Goal: Complete application form

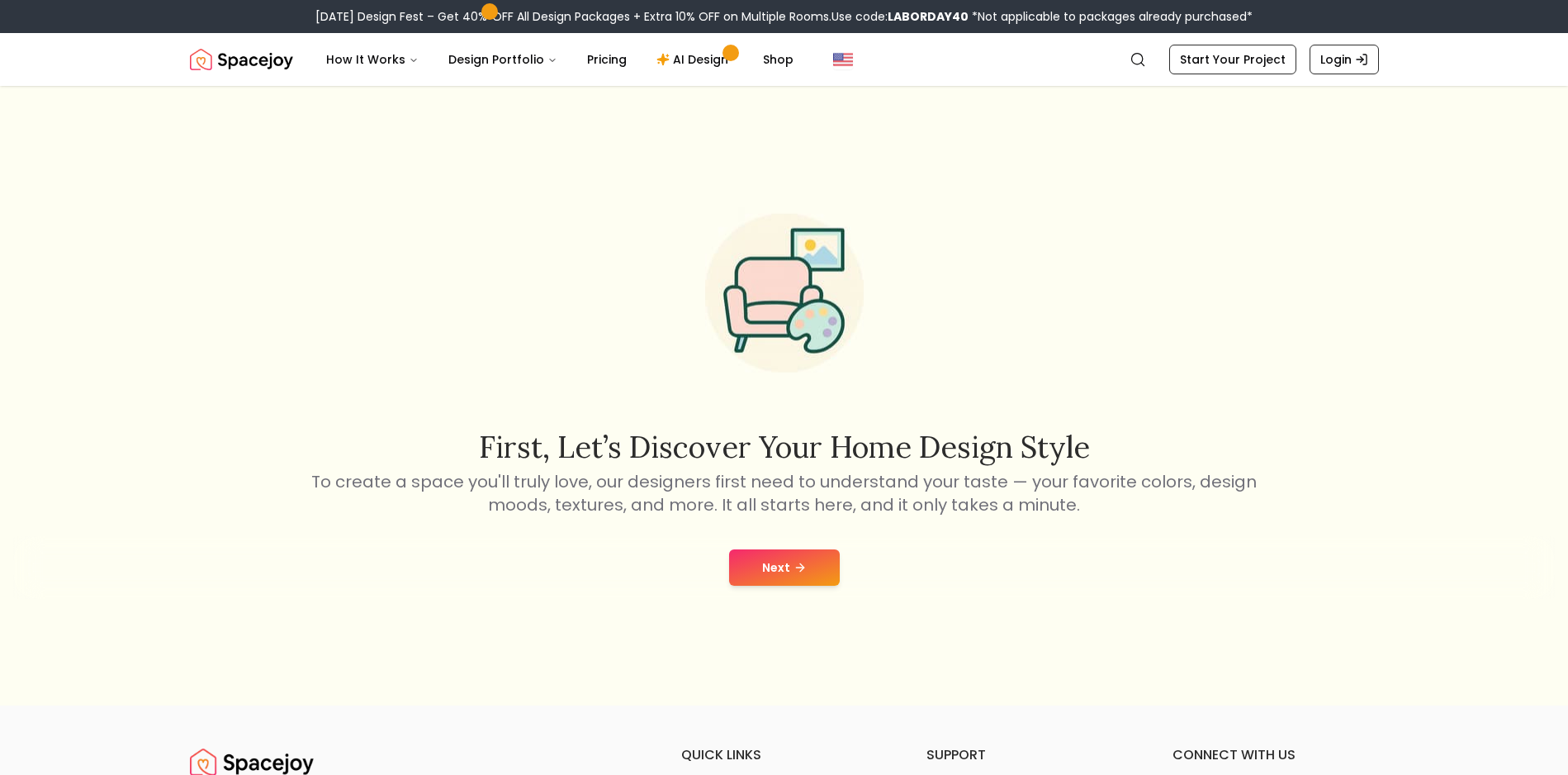
click at [793, 564] on icon at bounding box center [800, 567] width 13 height 13
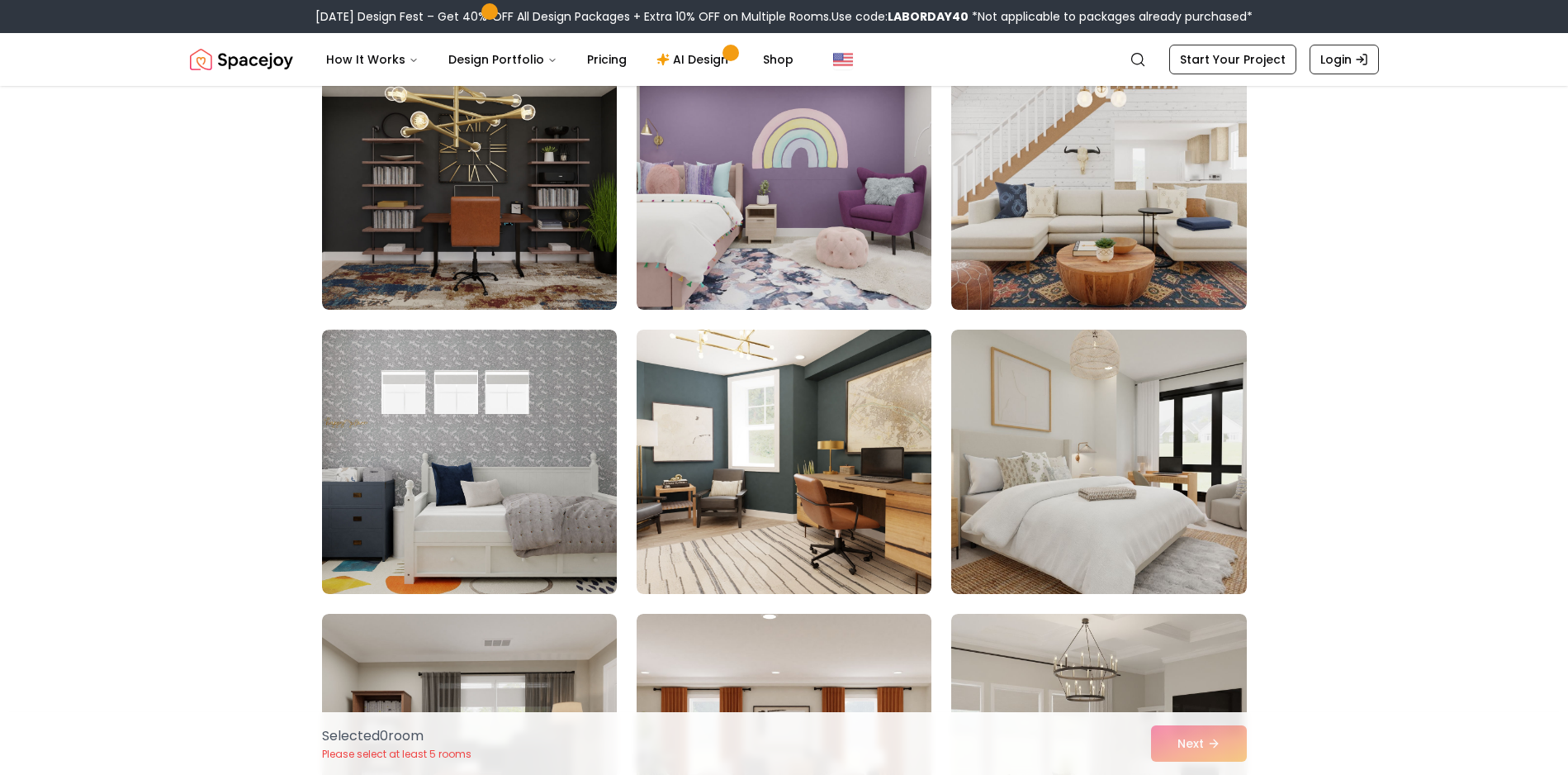
scroll to position [3573, 0]
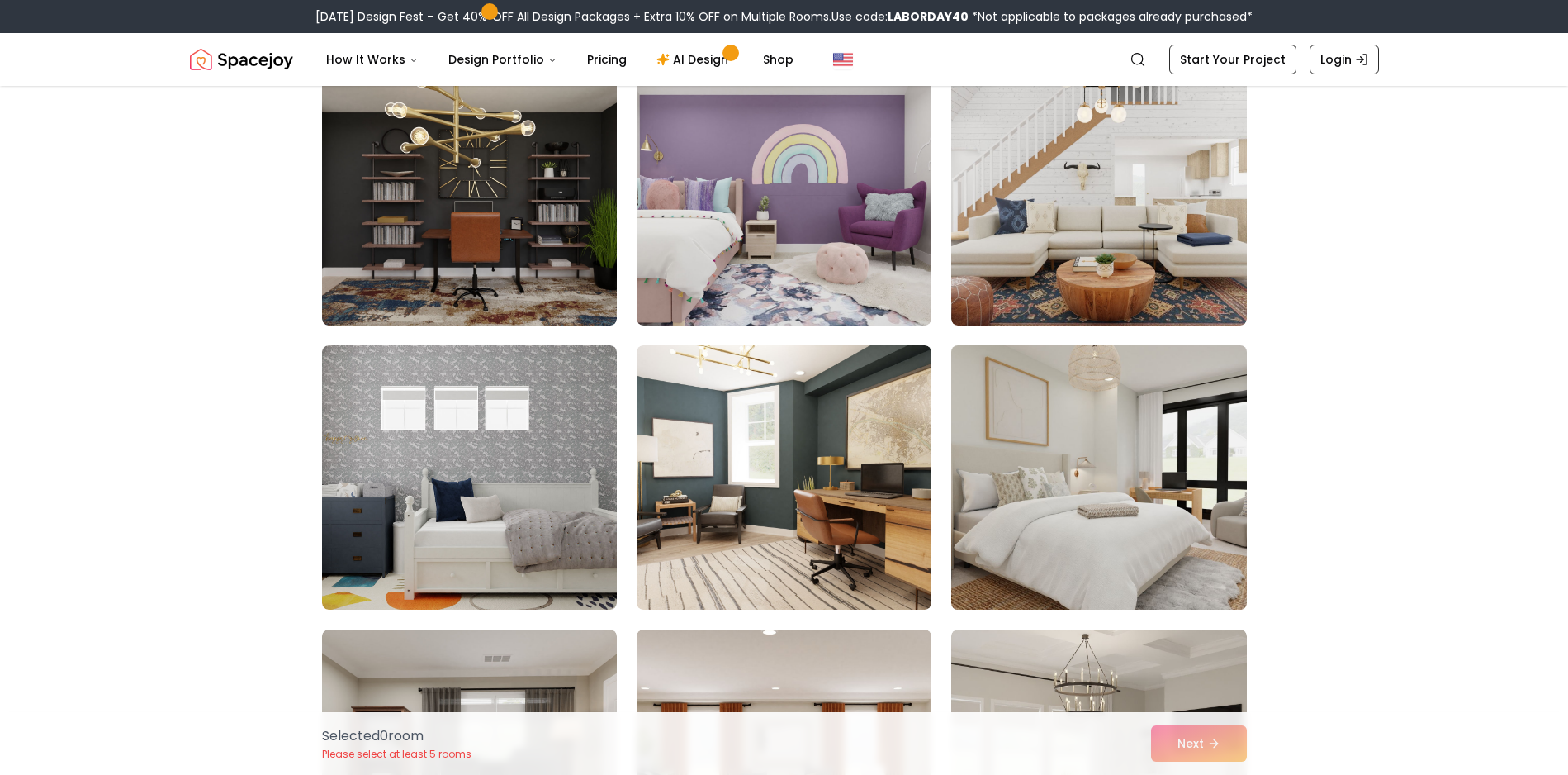
click at [1090, 530] on img at bounding box center [1098, 476] width 310 height 277
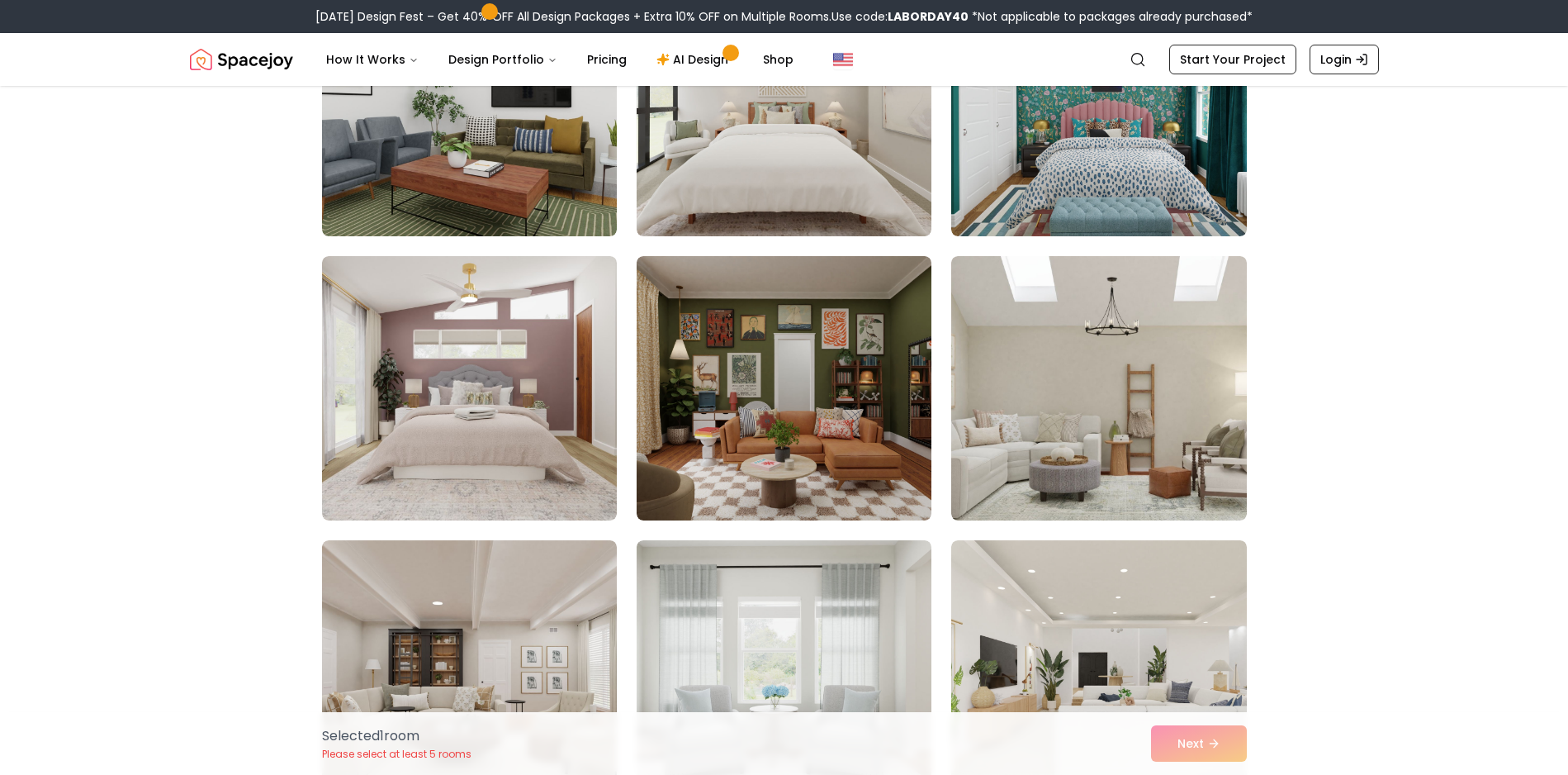
scroll to position [5997, 0]
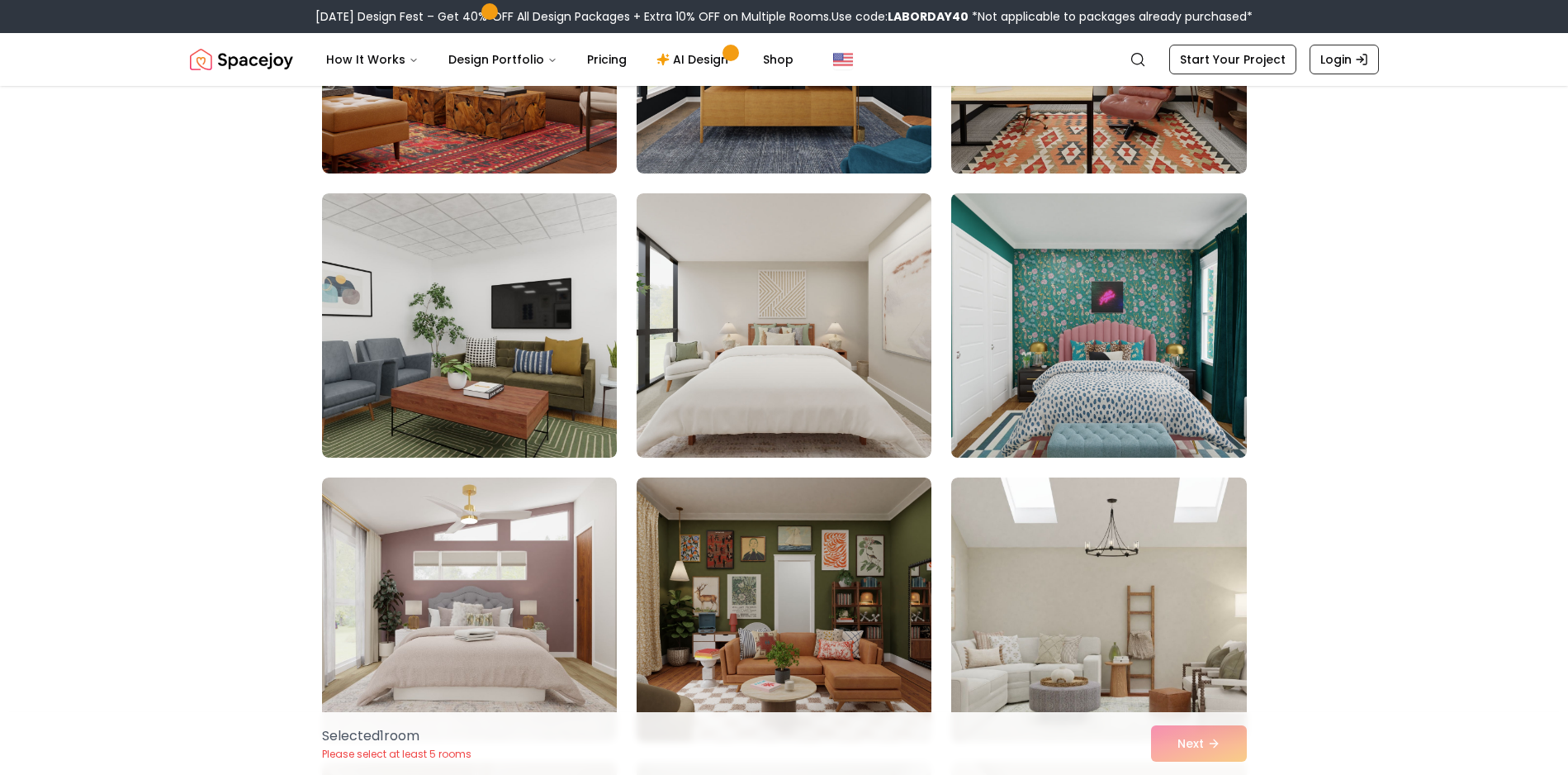
click at [1078, 402] on img at bounding box center [1098, 325] width 310 height 277
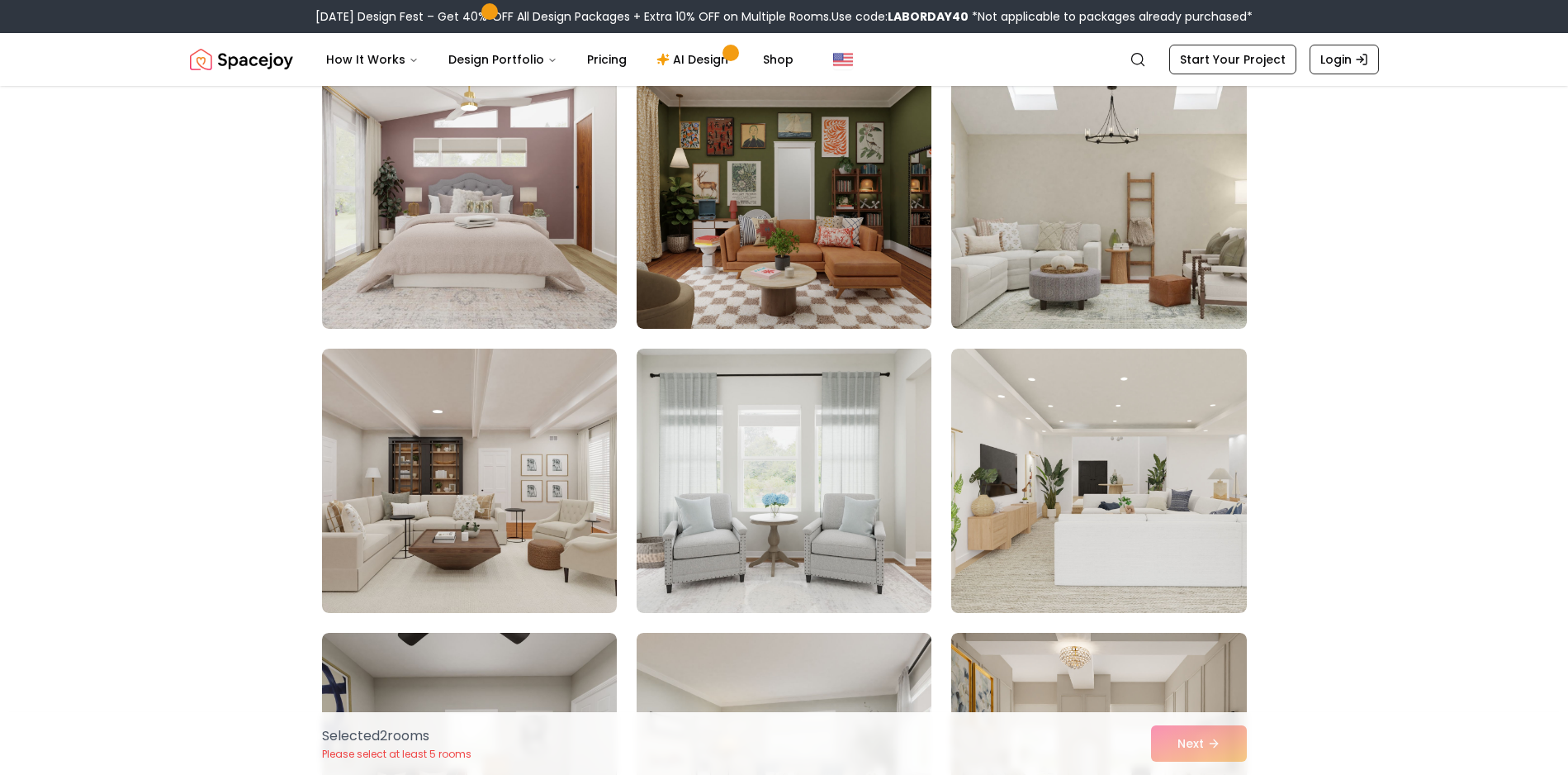
scroll to position [6359, 0]
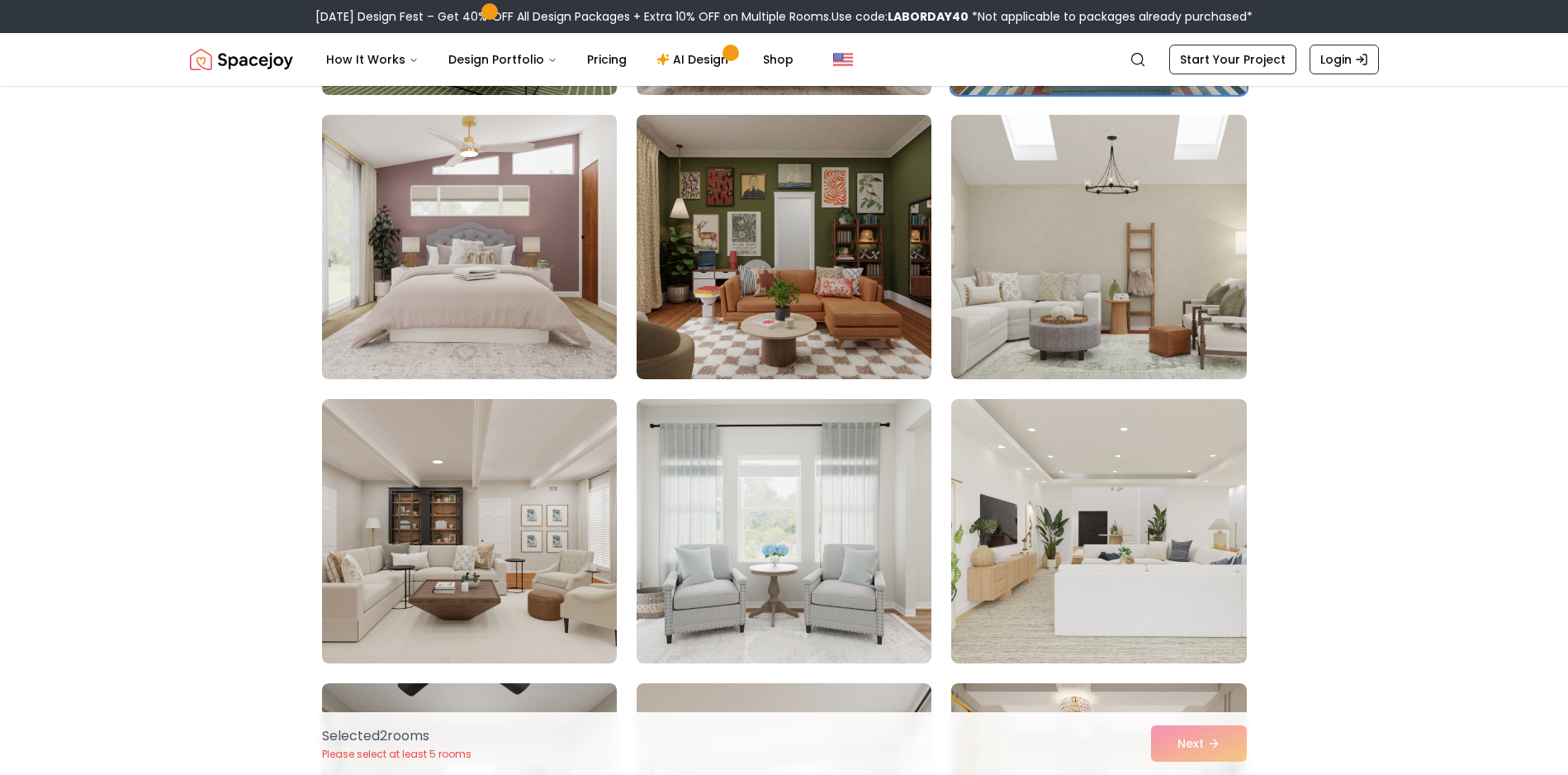
click at [529, 297] on img at bounding box center [469, 246] width 310 height 277
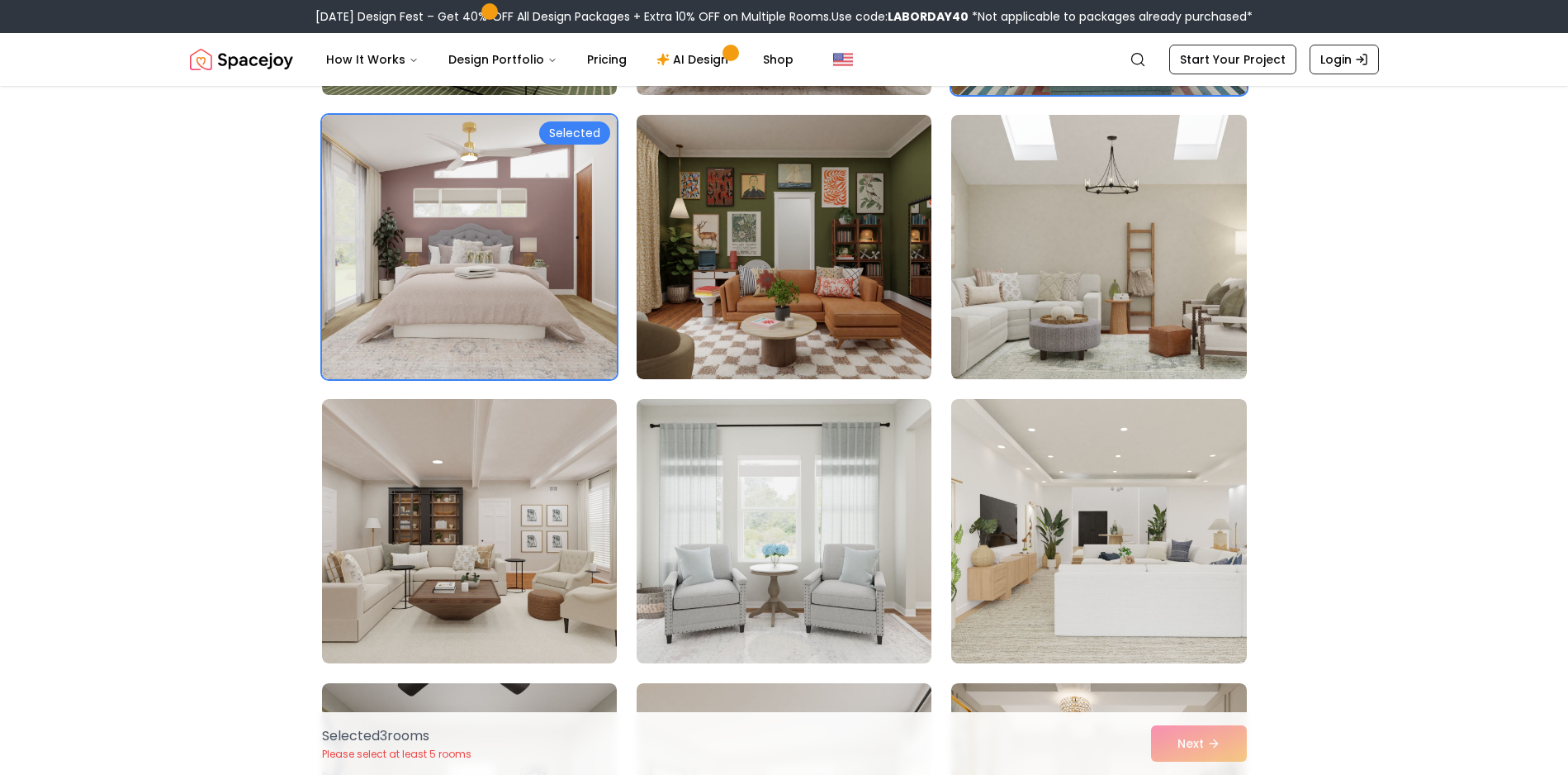
click at [1198, 736] on div "Selected 3 room s Please select at least 5 rooms Next" at bounding box center [784, 743] width 951 height 63
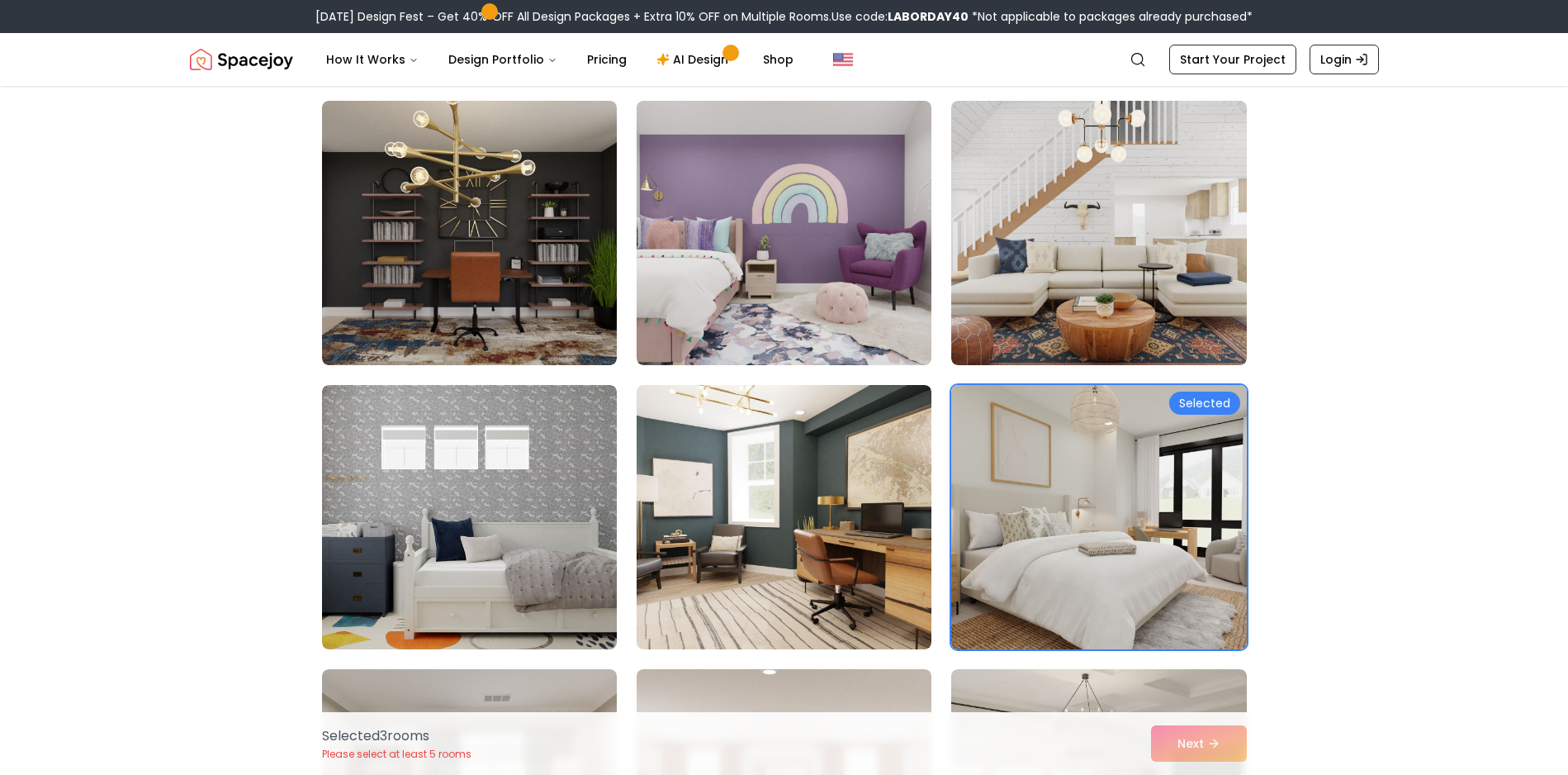
scroll to position [3523, 0]
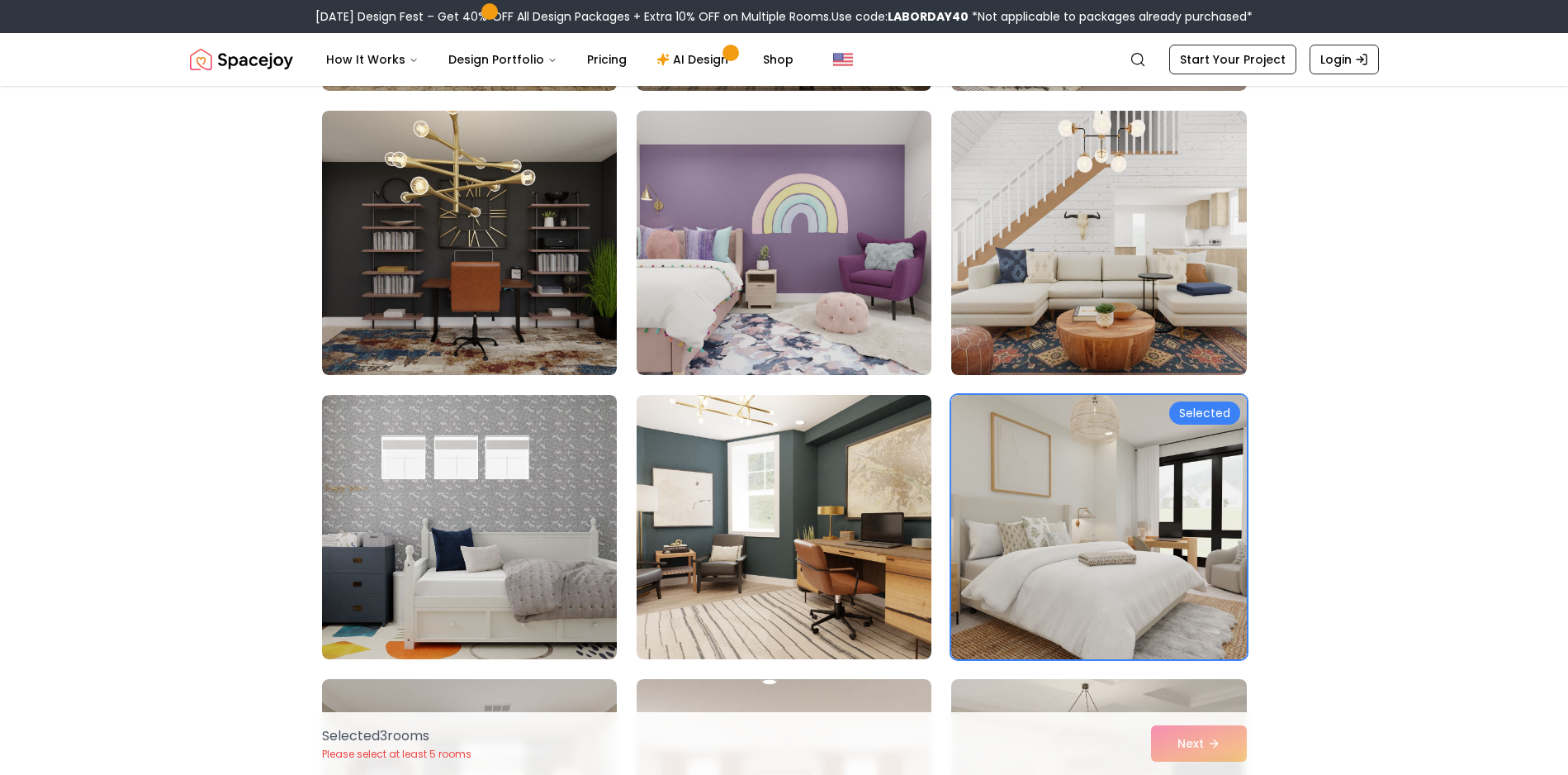
click at [1191, 748] on div "Selected 3 room s Please select at least 5 rooms Next" at bounding box center [784, 743] width 951 height 63
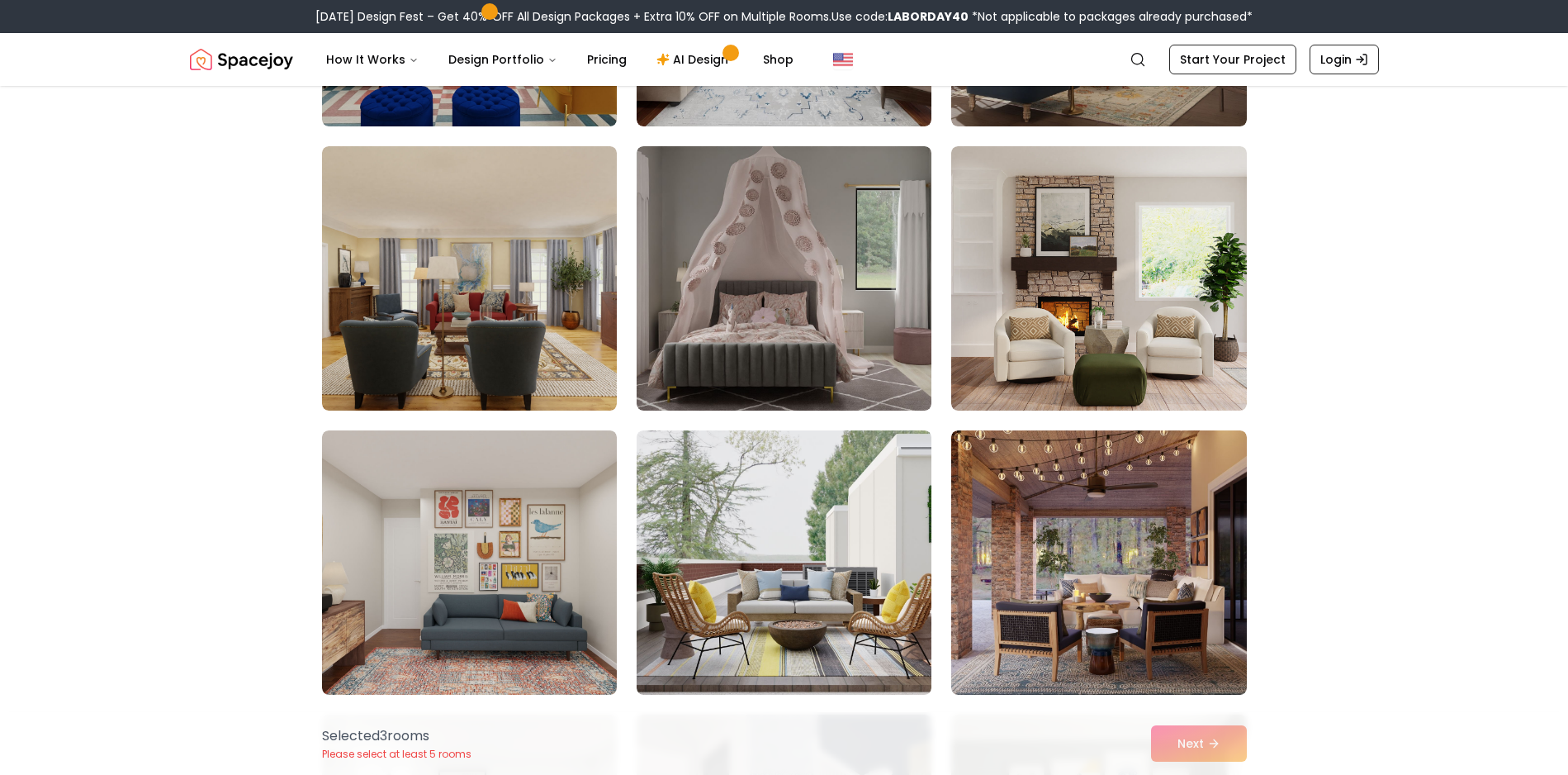
scroll to position [1873, 0]
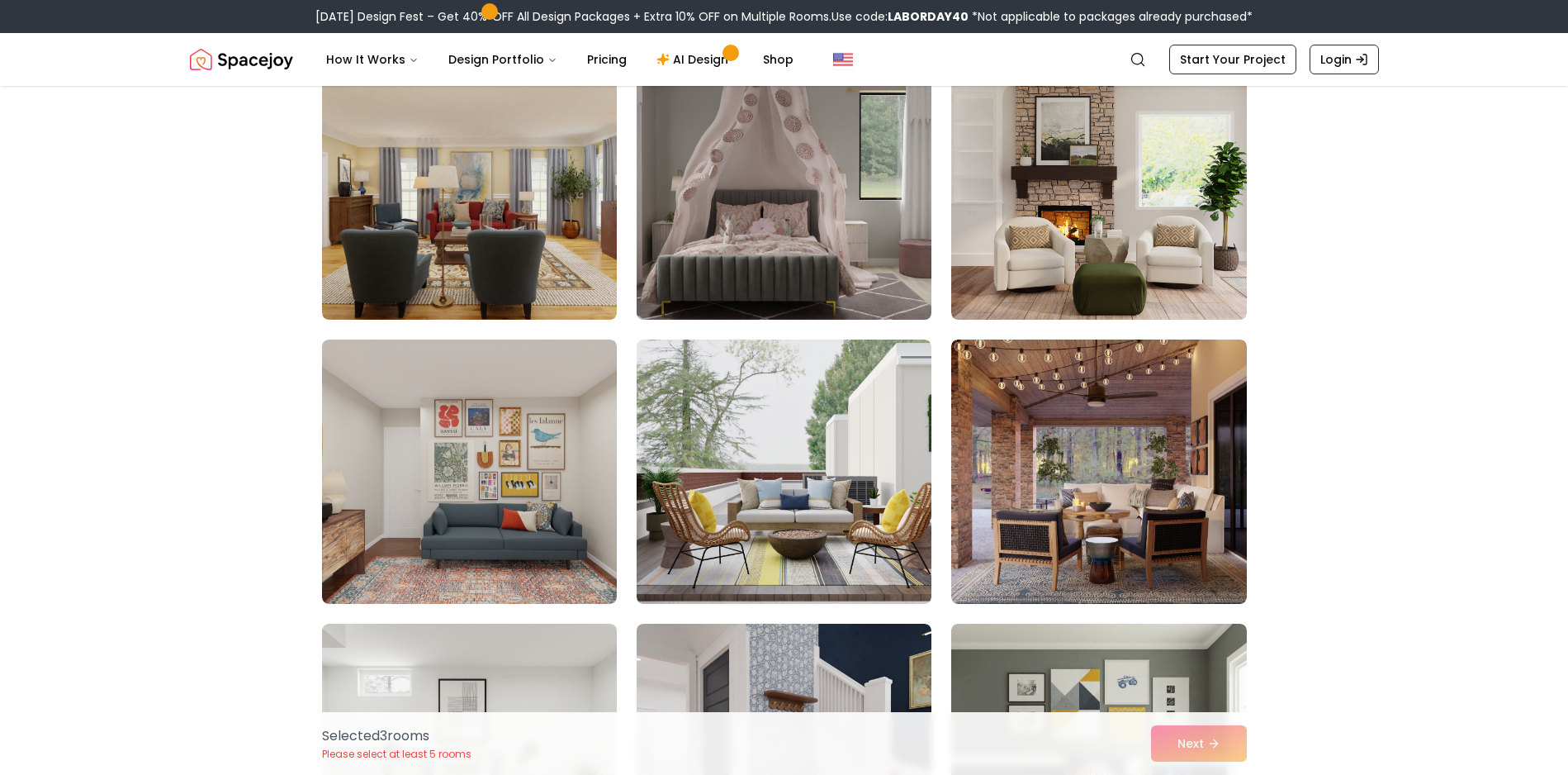
click at [881, 266] on img at bounding box center [784, 187] width 310 height 277
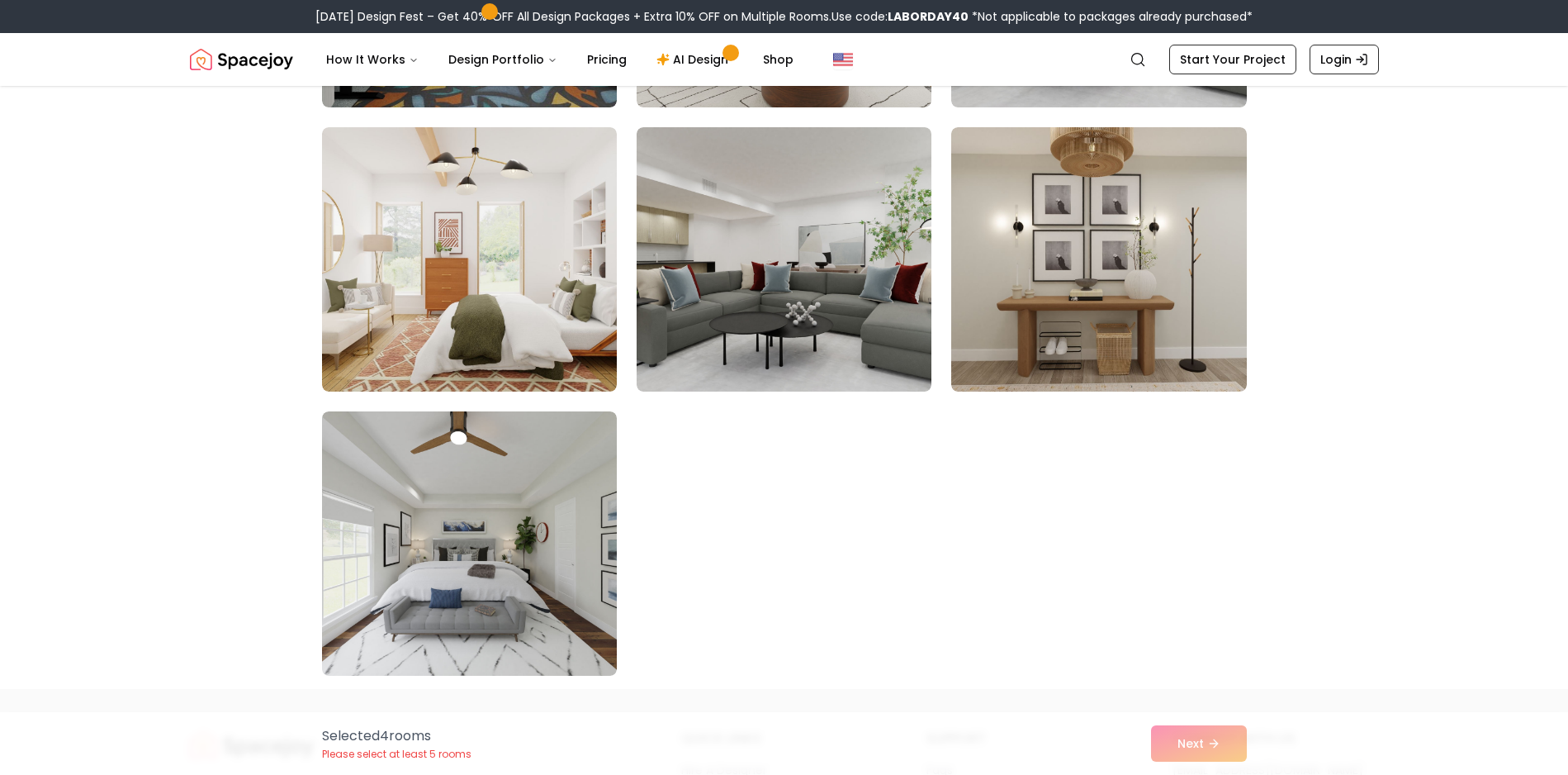
scroll to position [9384, 0]
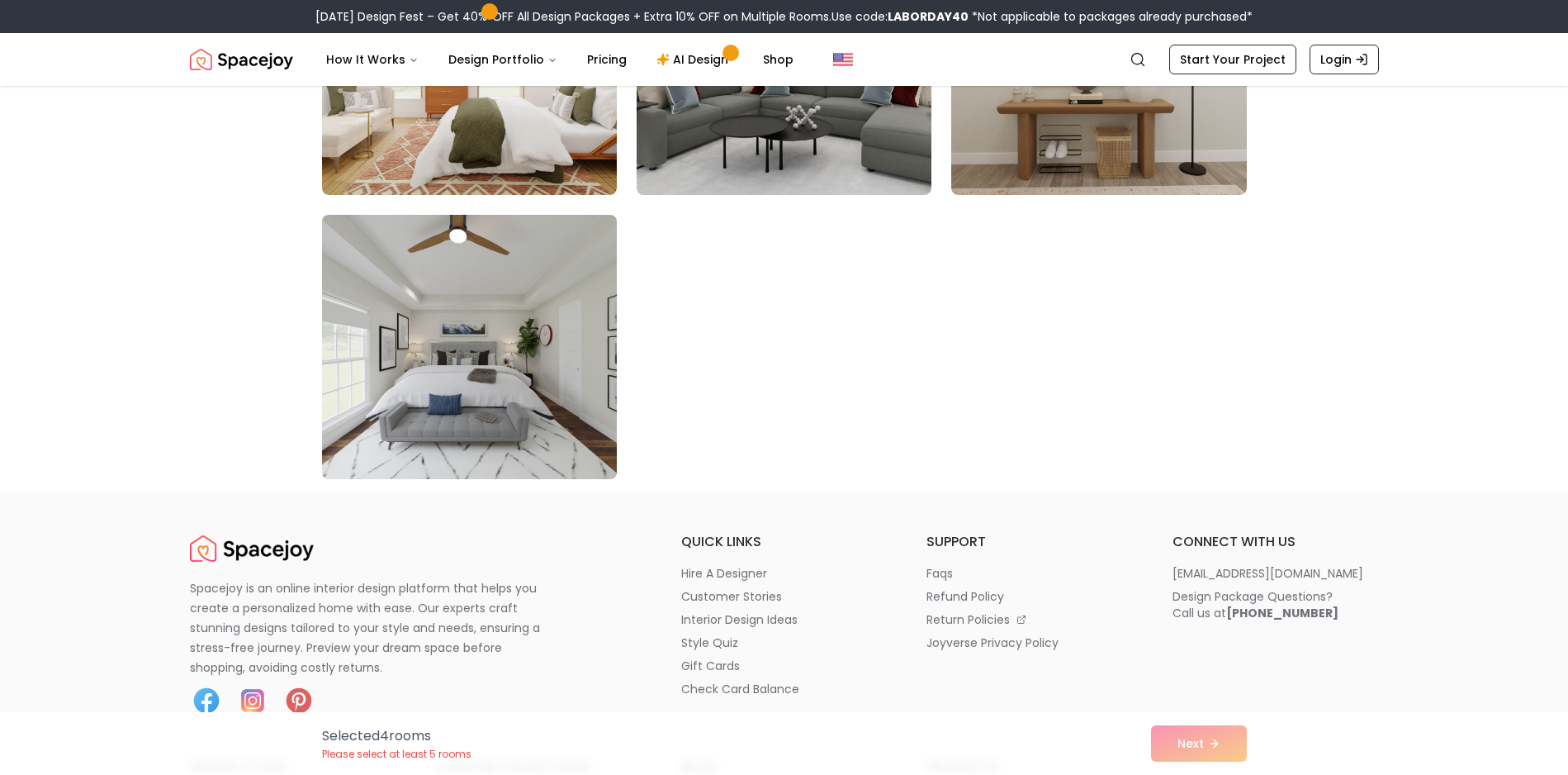
click at [407, 305] on img at bounding box center [469, 346] width 310 height 277
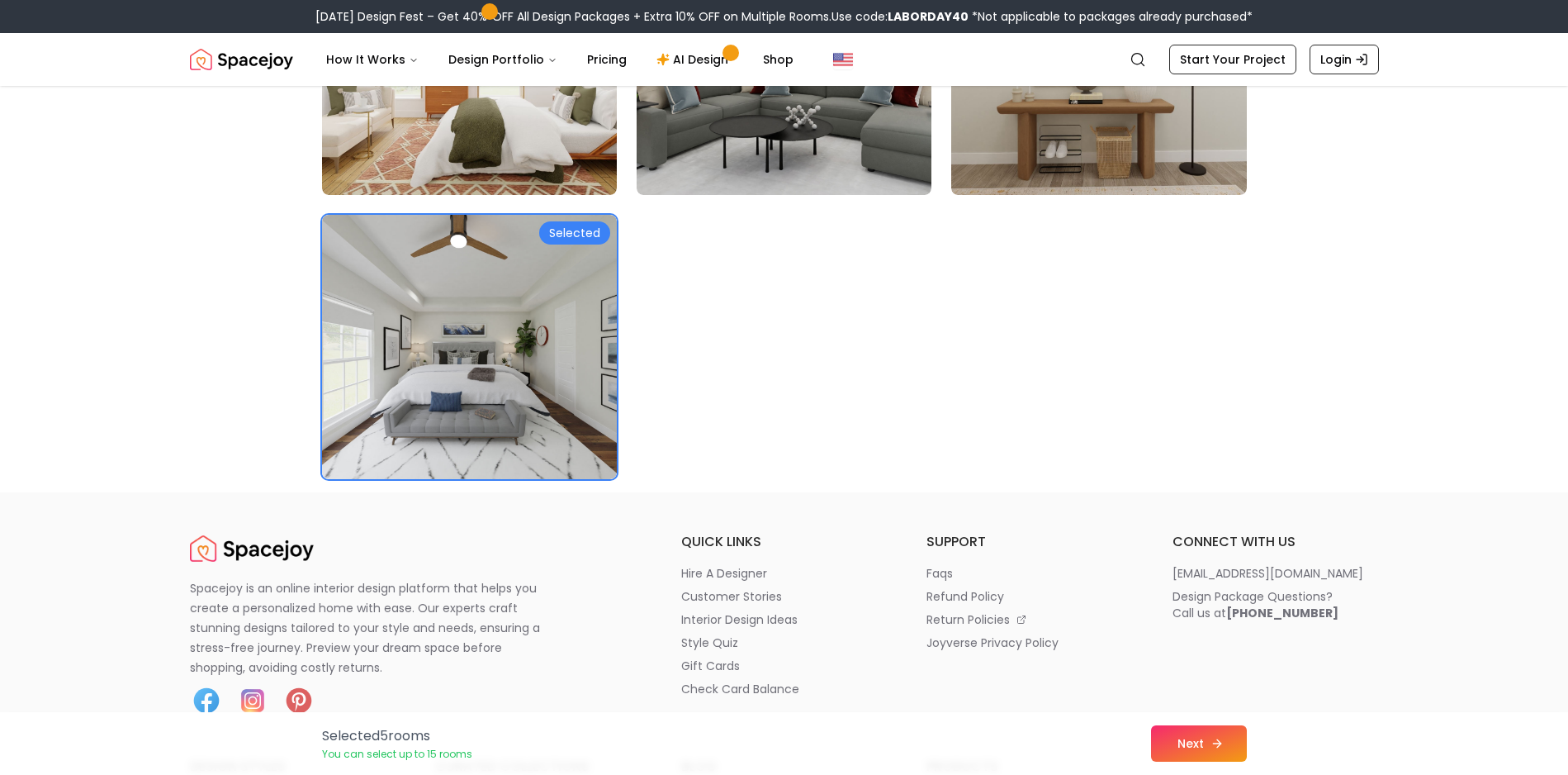
click at [1224, 756] on button "Next" at bounding box center [1199, 743] width 96 height 36
